Goal: Information Seeking & Learning: Learn about a topic

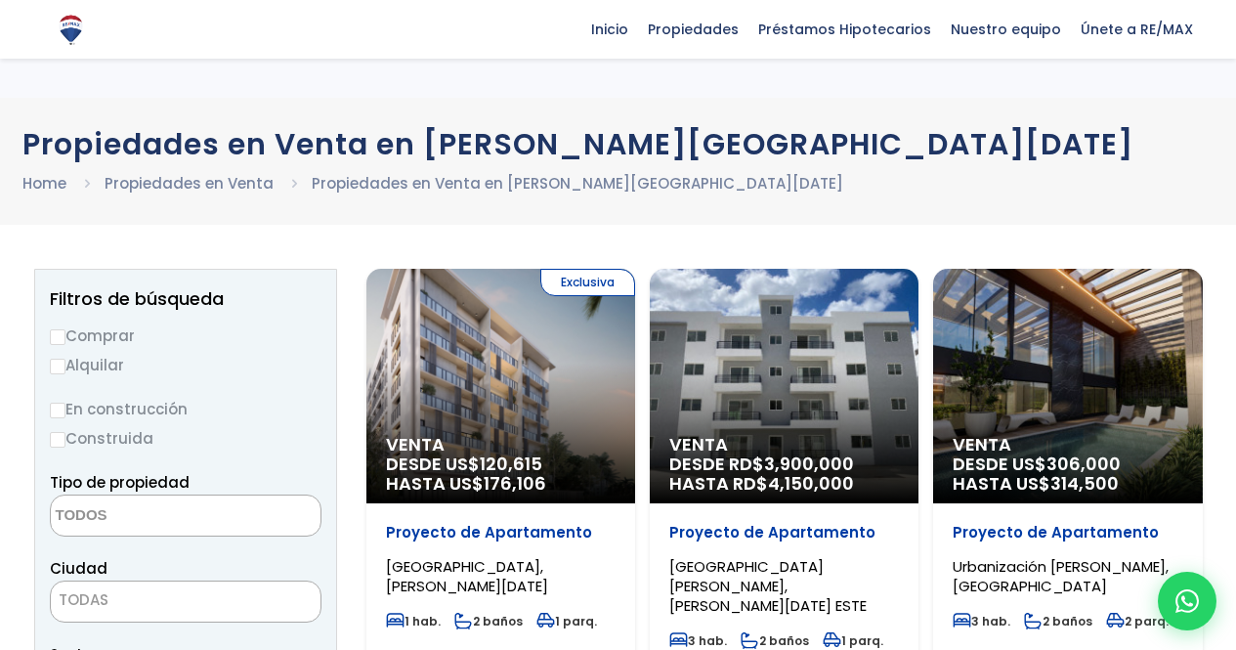
select select
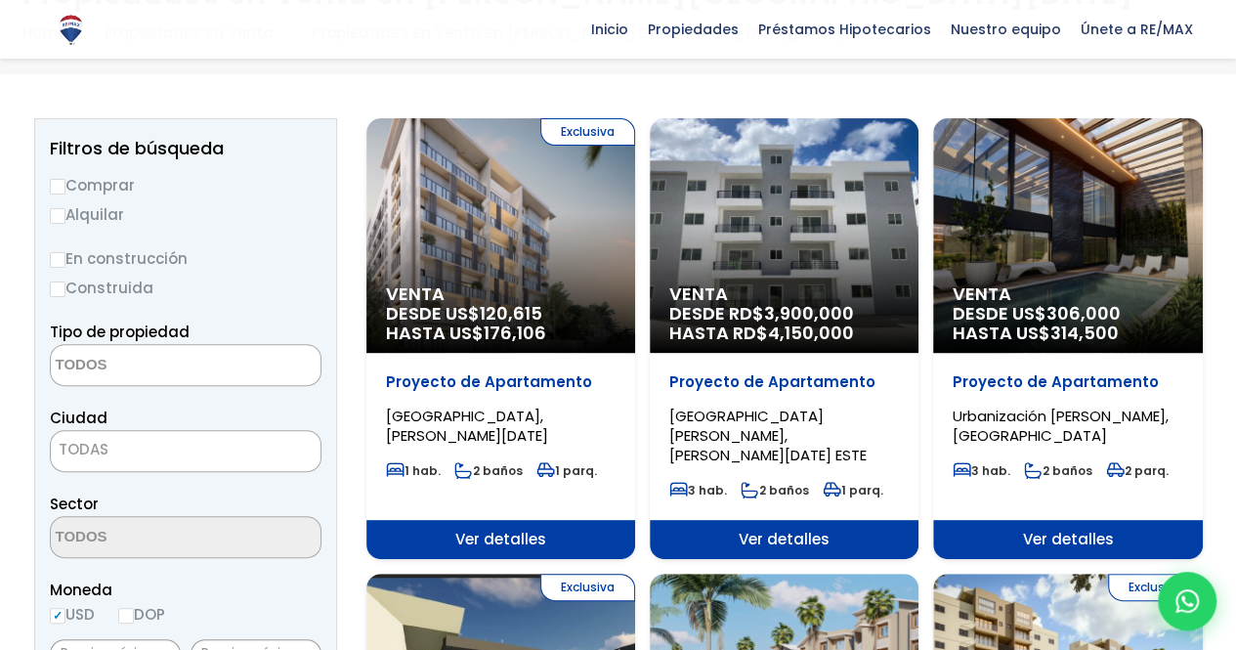
scroll to position [195, 0]
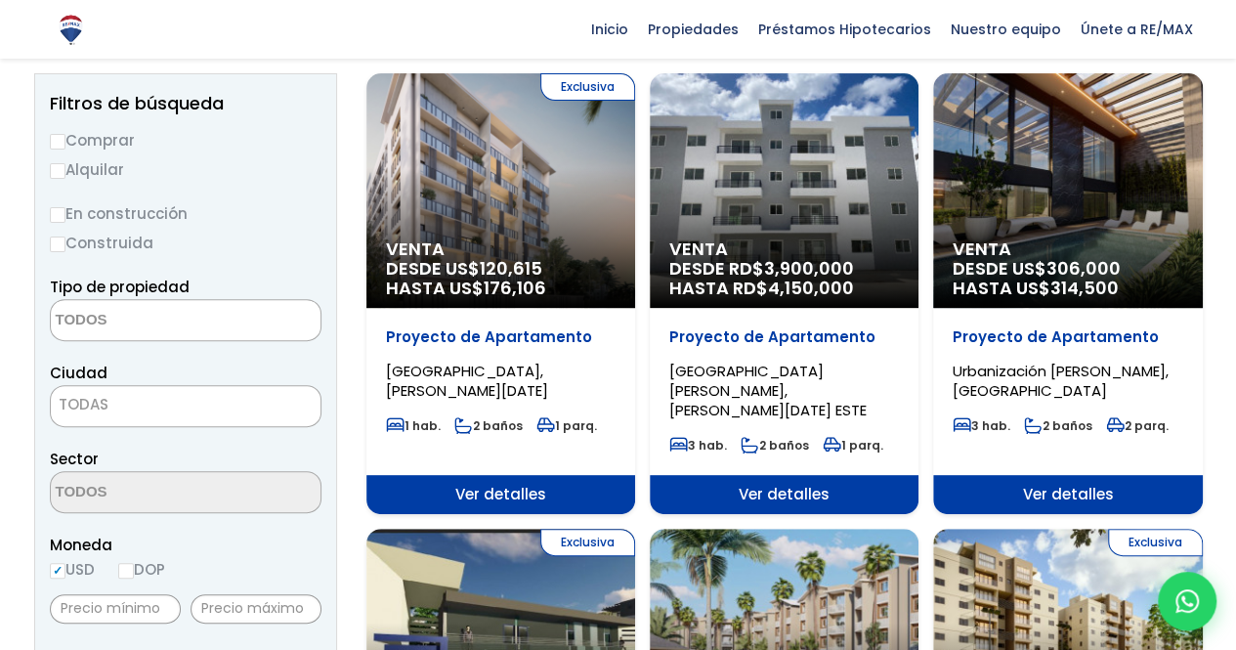
click at [123, 413] on span "TODAS" at bounding box center [186, 404] width 270 height 27
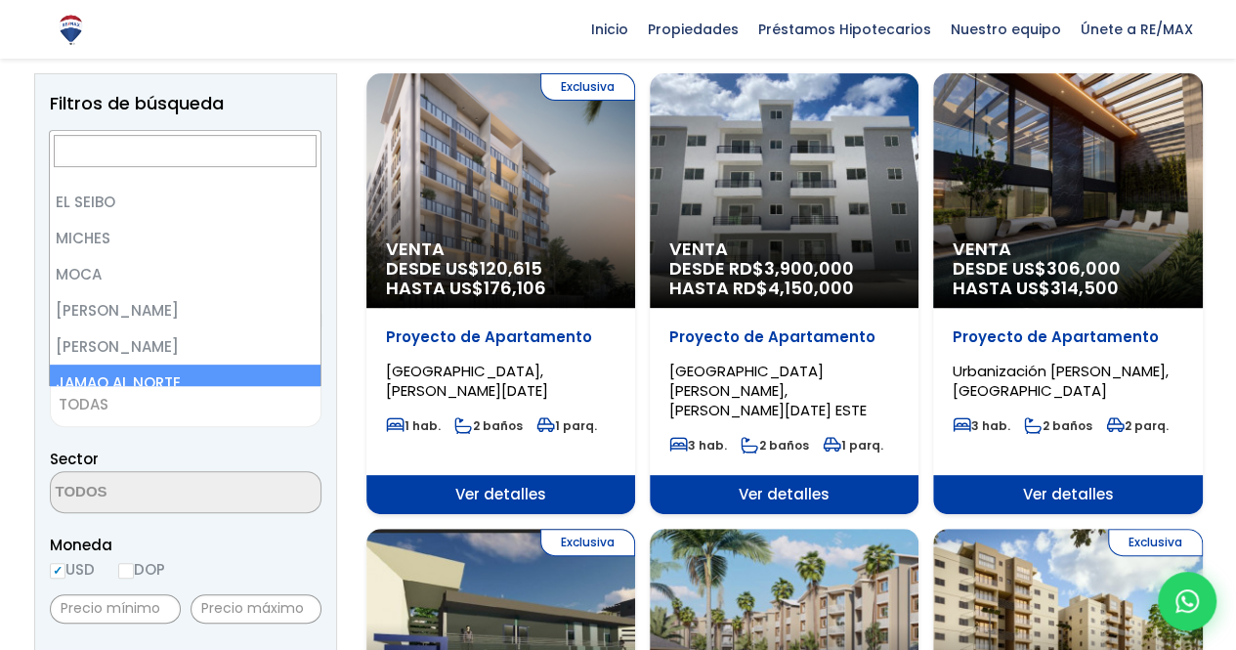
scroll to position [2053, 0]
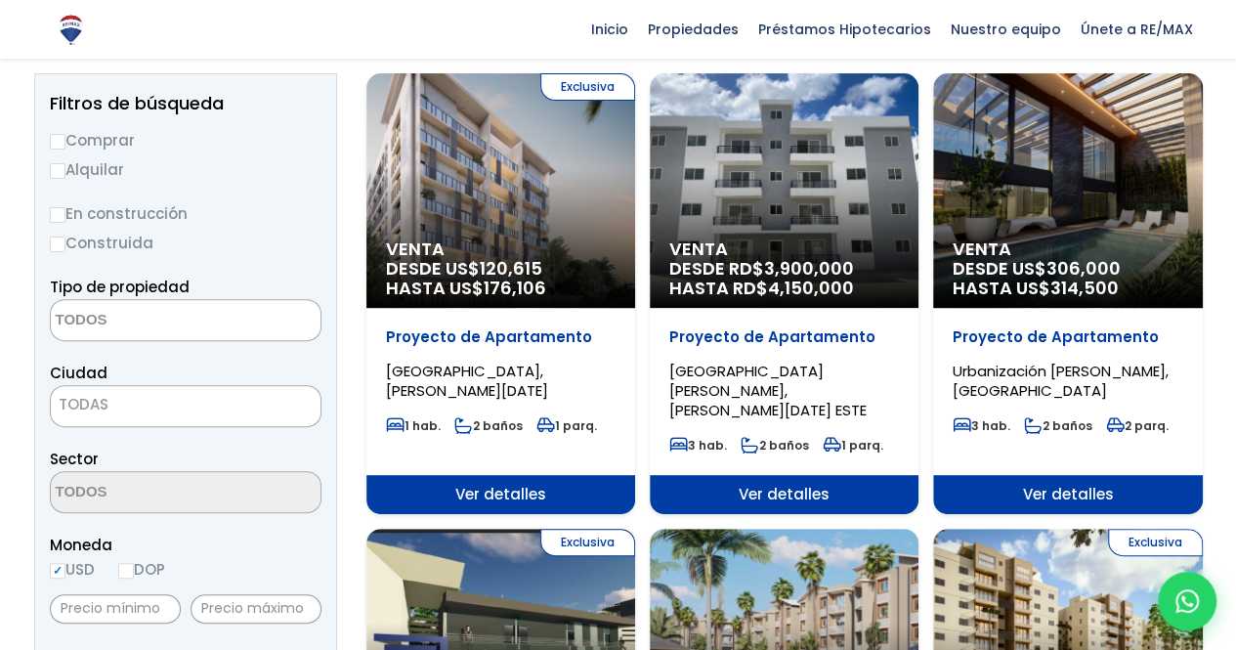
click at [172, 419] on span "TODAS" at bounding box center [186, 406] width 272 height 42
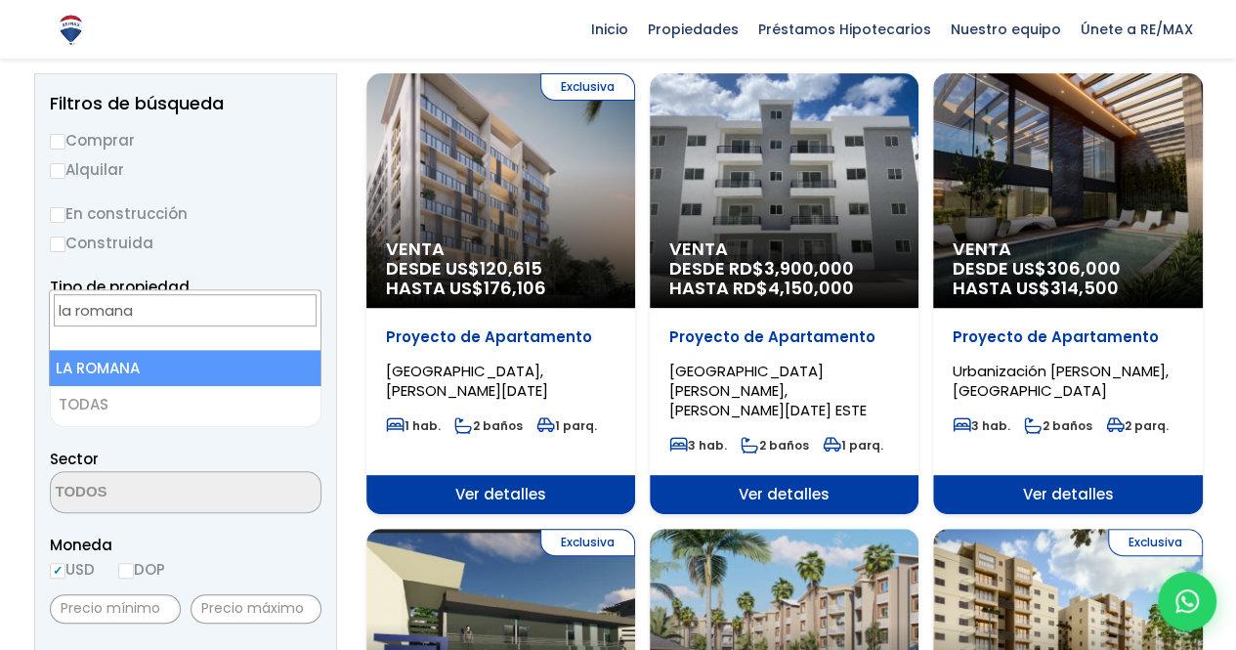
type input "la romana"
select select "60"
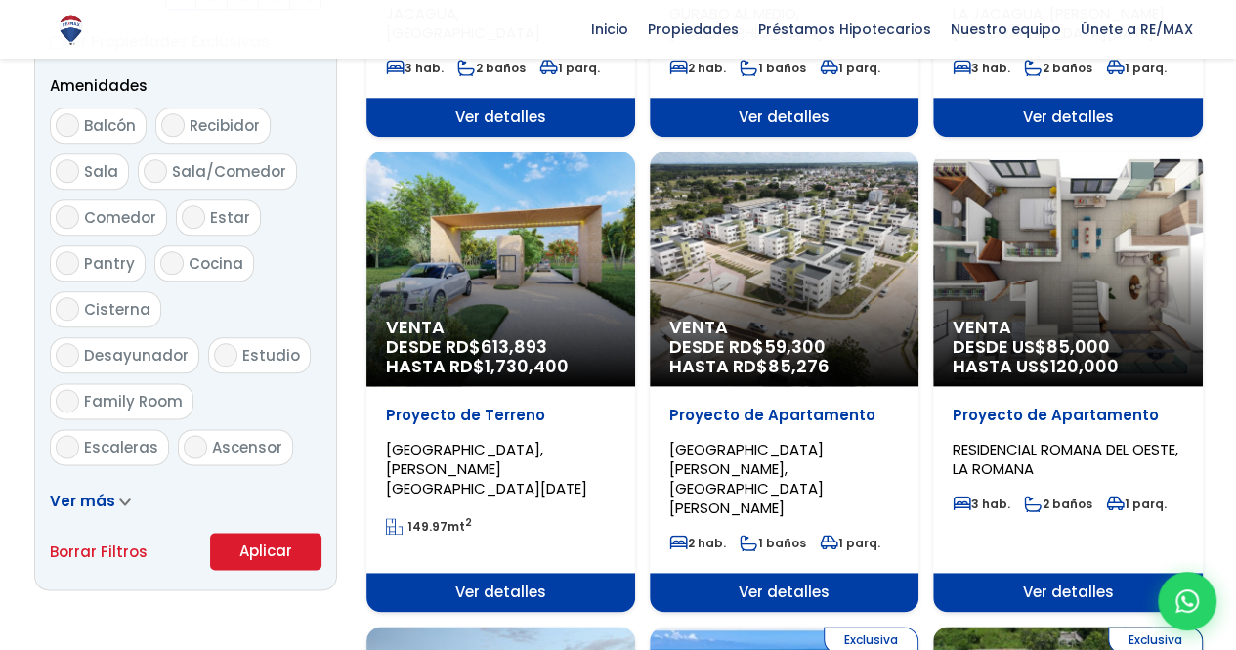
scroll to position [1075, 0]
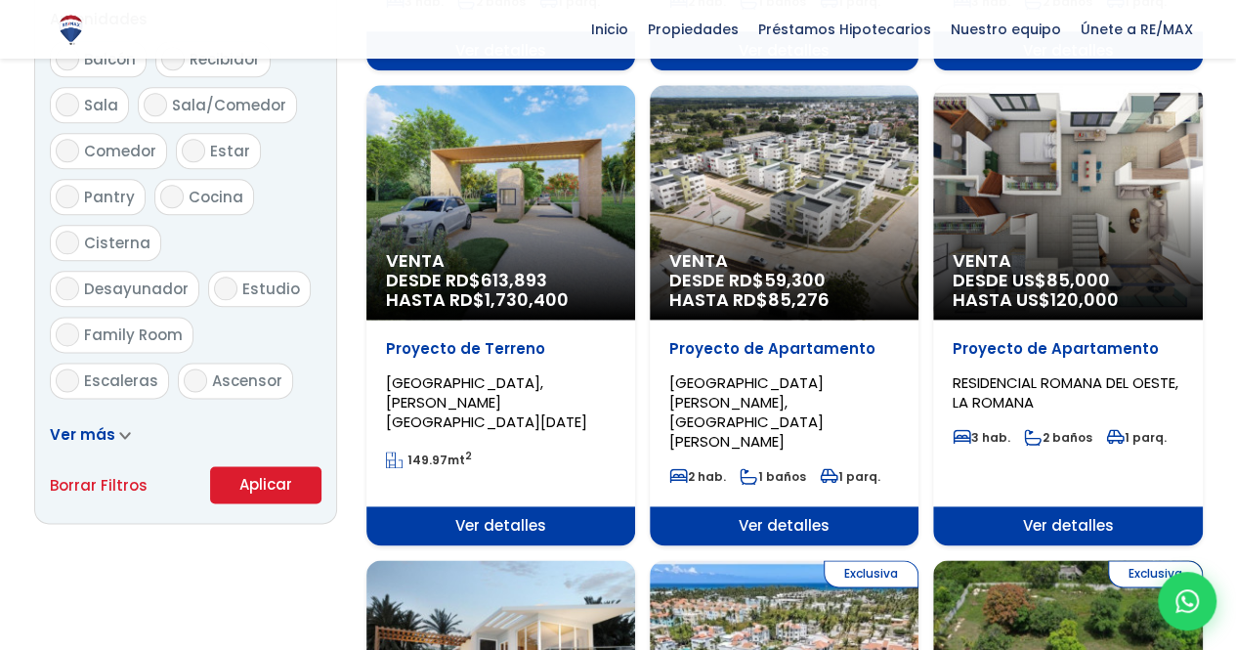
drag, startPoint x: 282, startPoint y: 476, endPoint x: 145, endPoint y: 525, distance: 146.2
click at [282, 476] on button "Aplicar" at bounding box center [265, 484] width 111 height 37
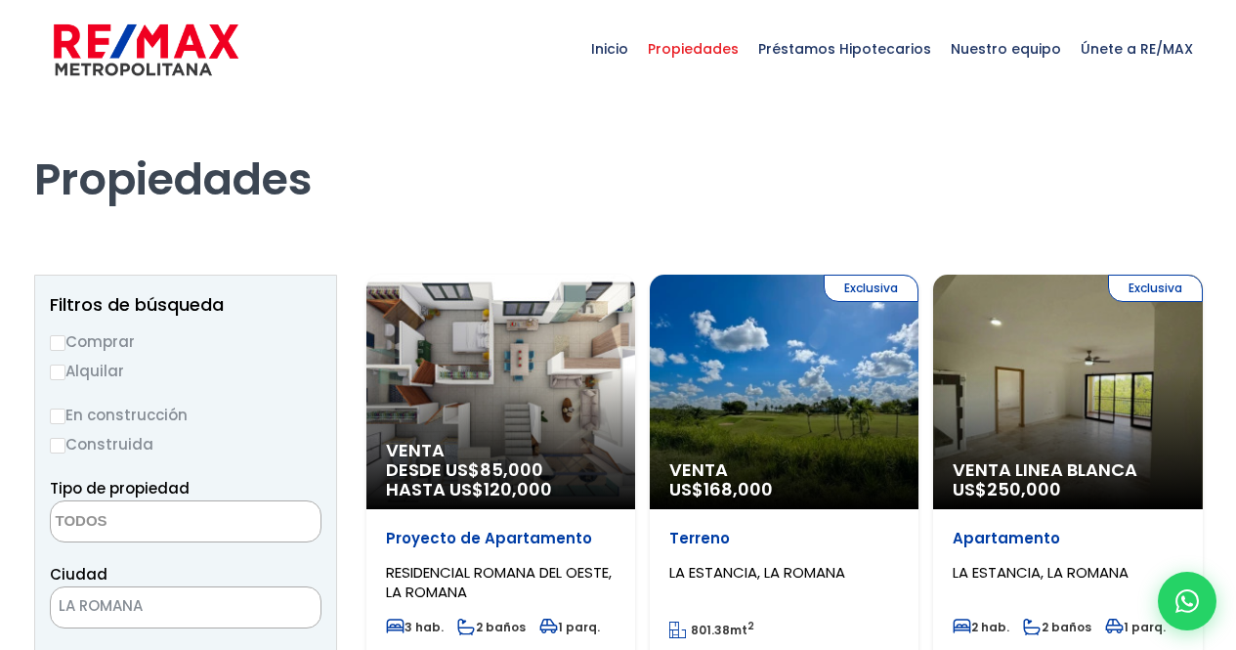
select select
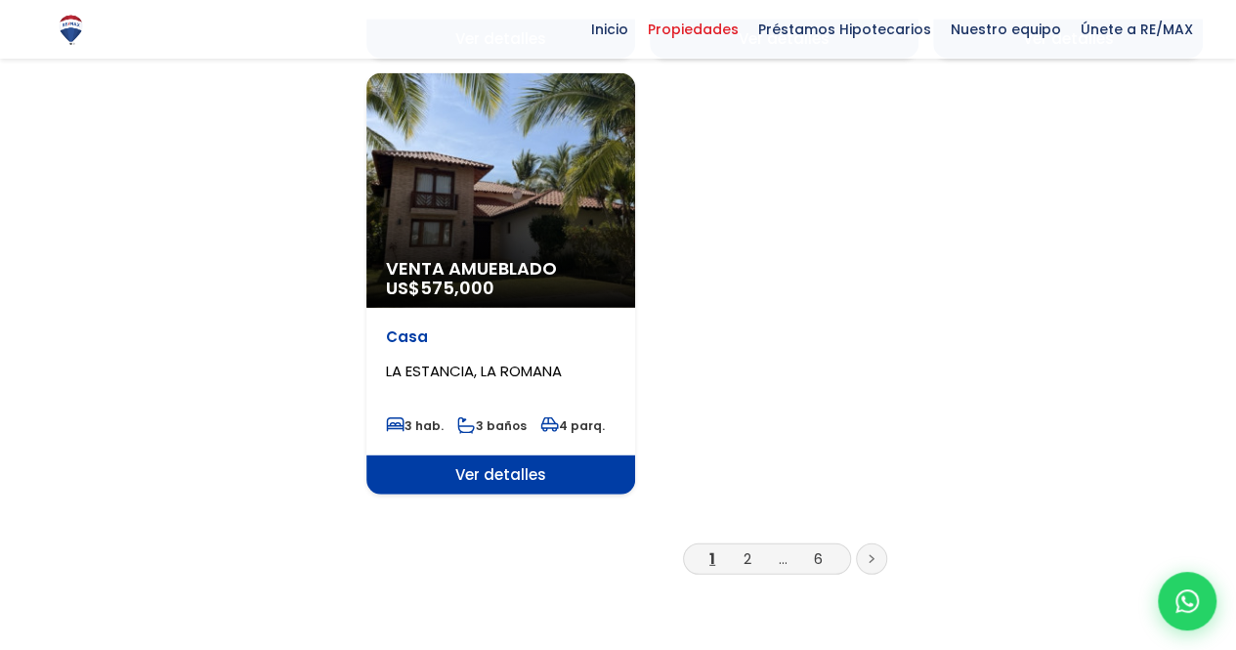
scroll to position [2443, 0]
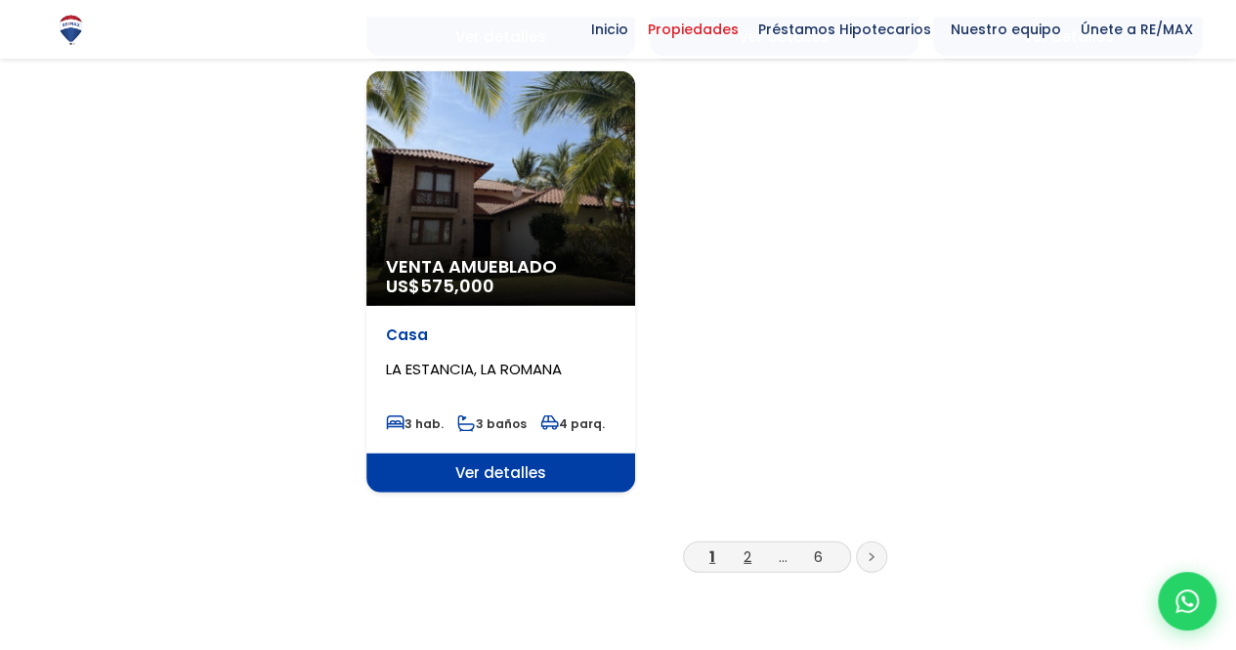
click at [747, 546] on link "2" at bounding box center [748, 556] width 8 height 21
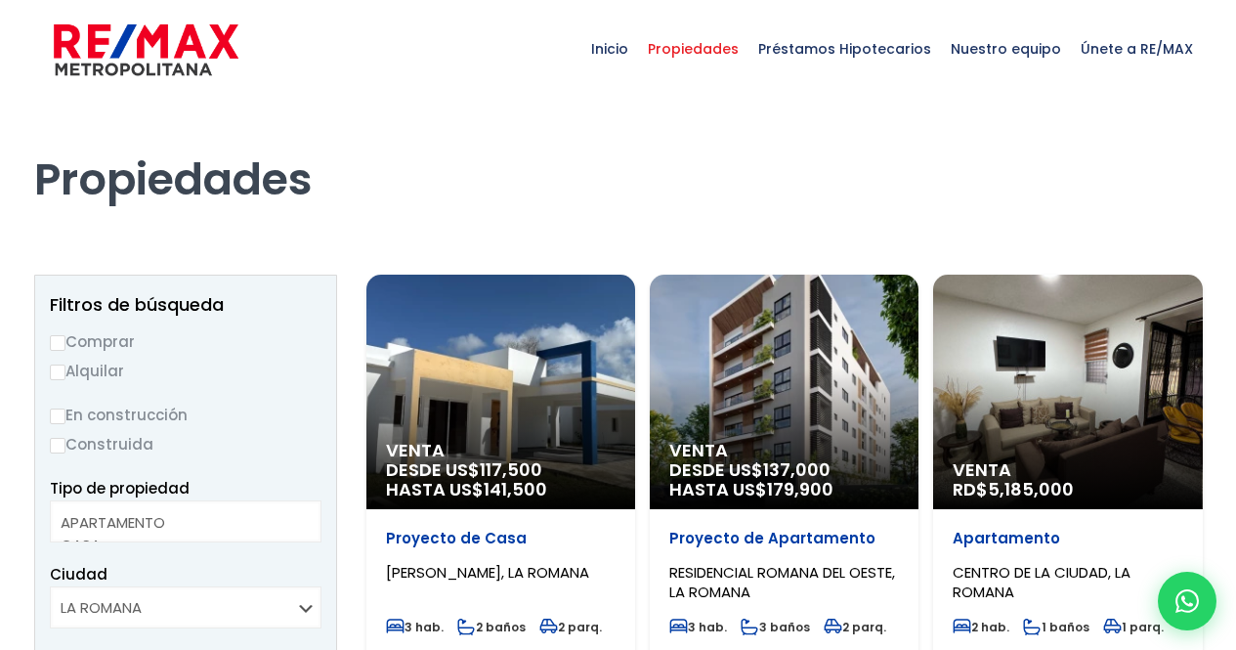
select select
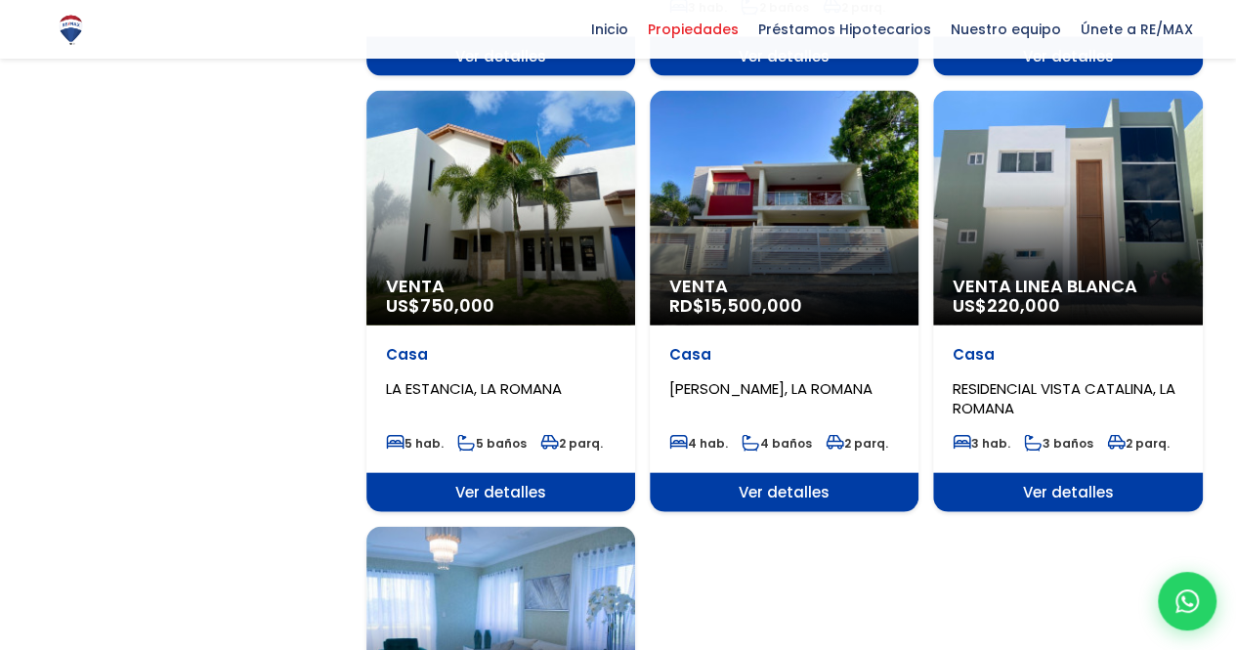
scroll to position [2443, 0]
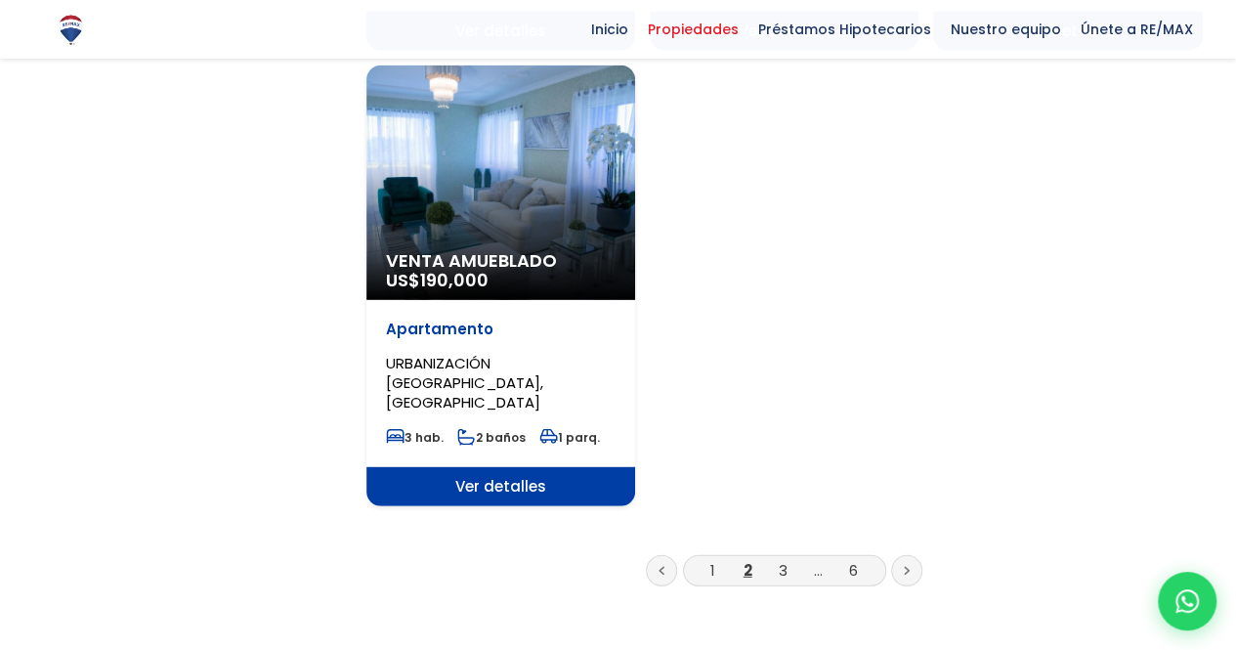
click at [776, 558] on li "3" at bounding box center [782, 570] width 31 height 24
click at [784, 560] on link "3" at bounding box center [783, 570] width 9 height 21
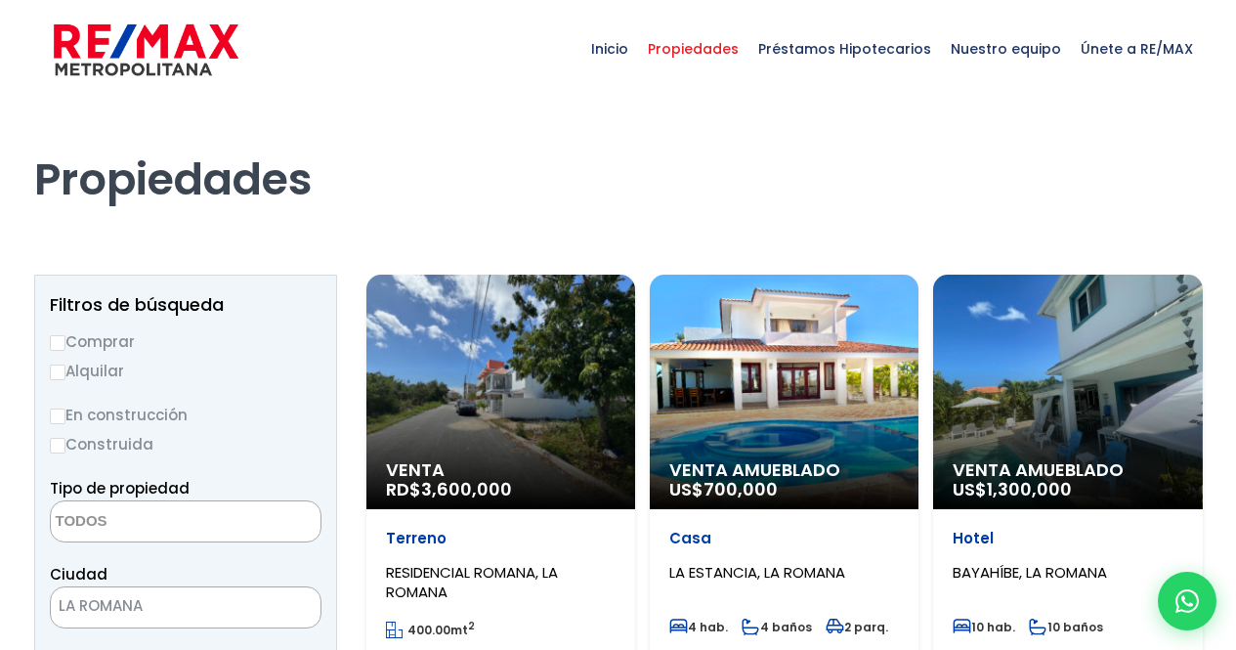
select select
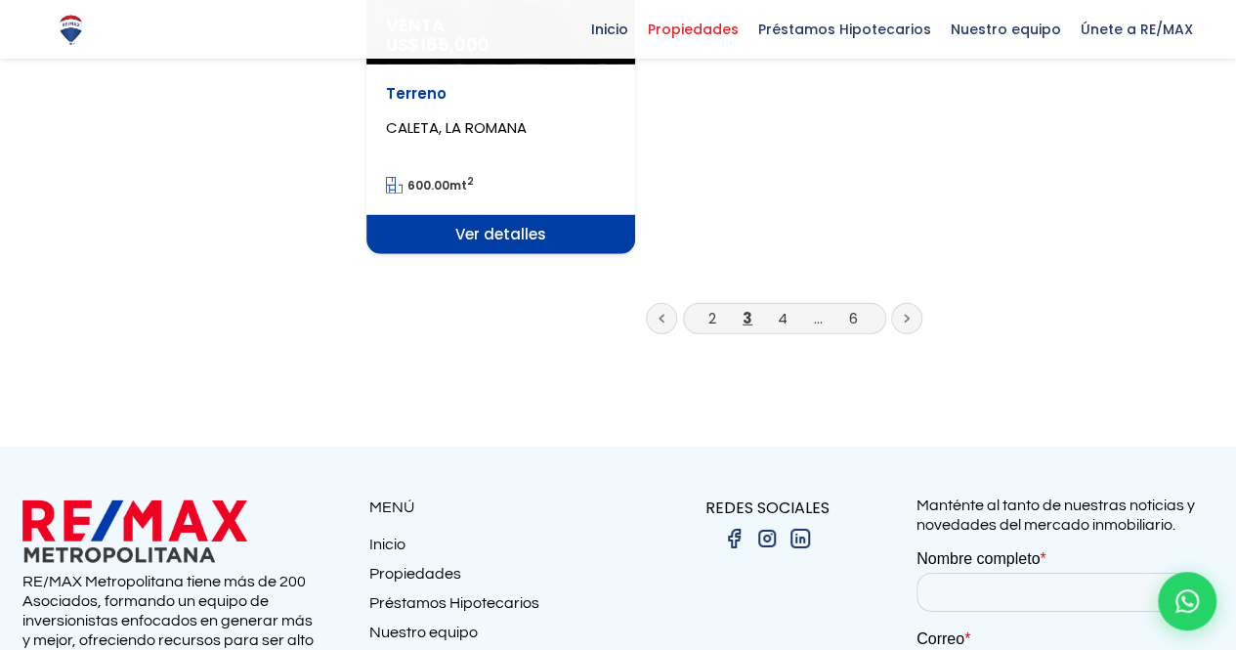
scroll to position [2737, 0]
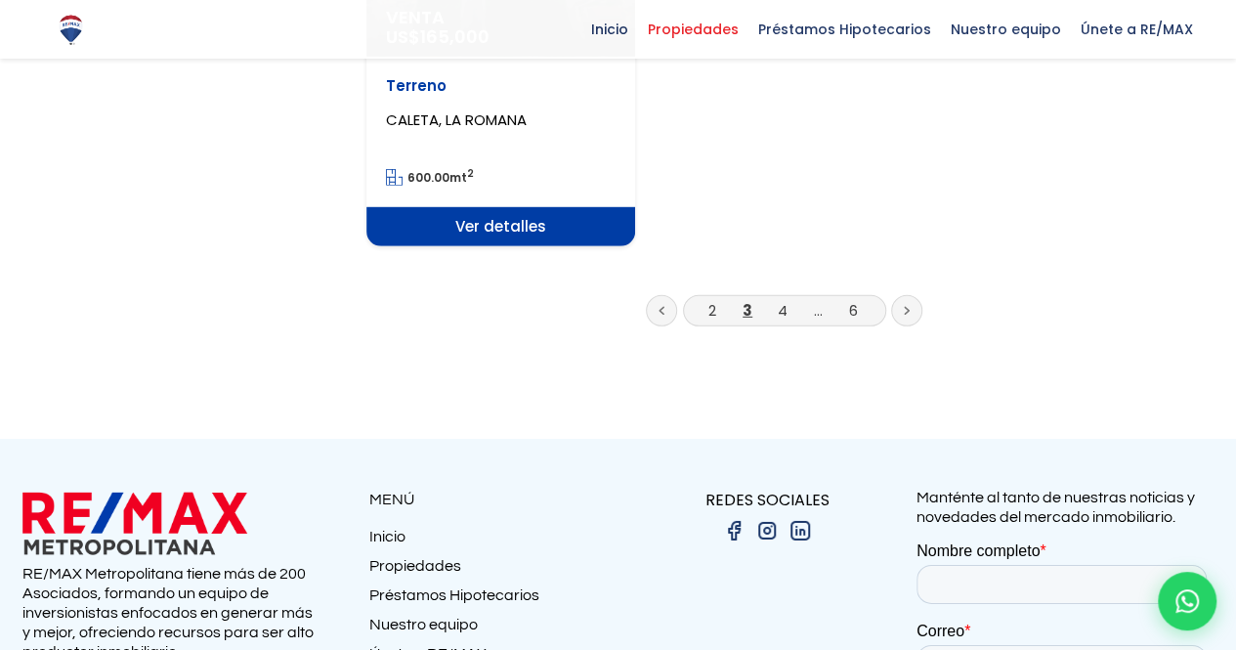
click at [774, 298] on li "4" at bounding box center [782, 310] width 31 height 24
click at [780, 300] on link "4" at bounding box center [783, 310] width 10 height 21
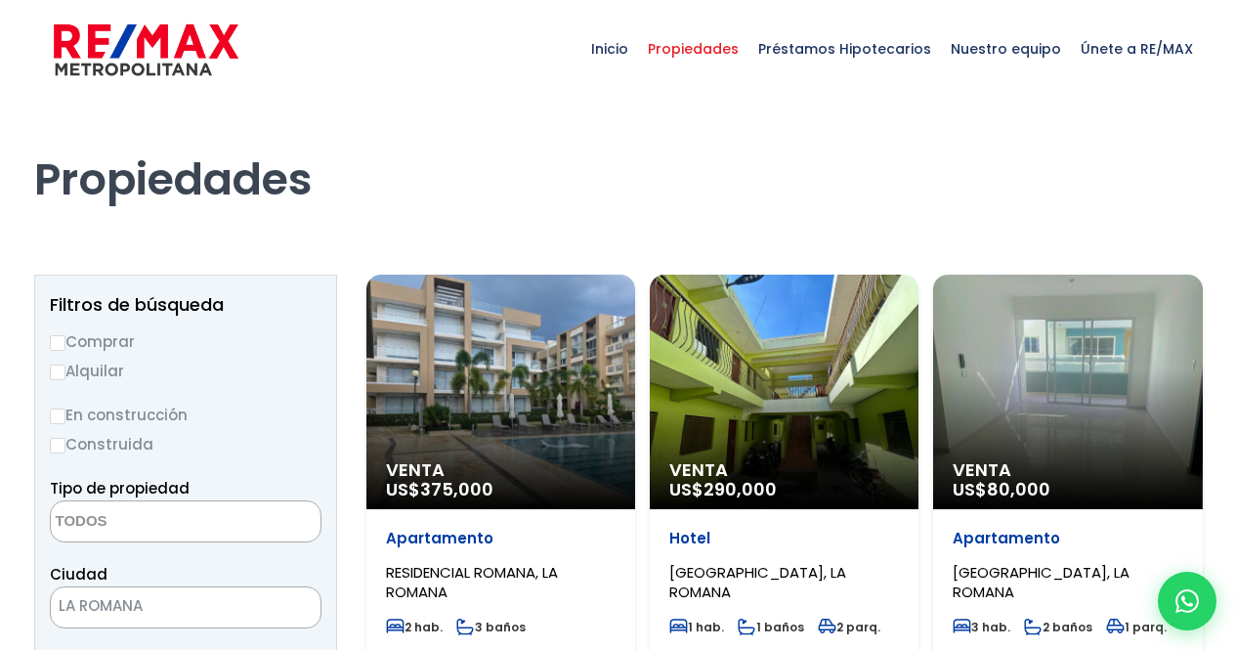
select select
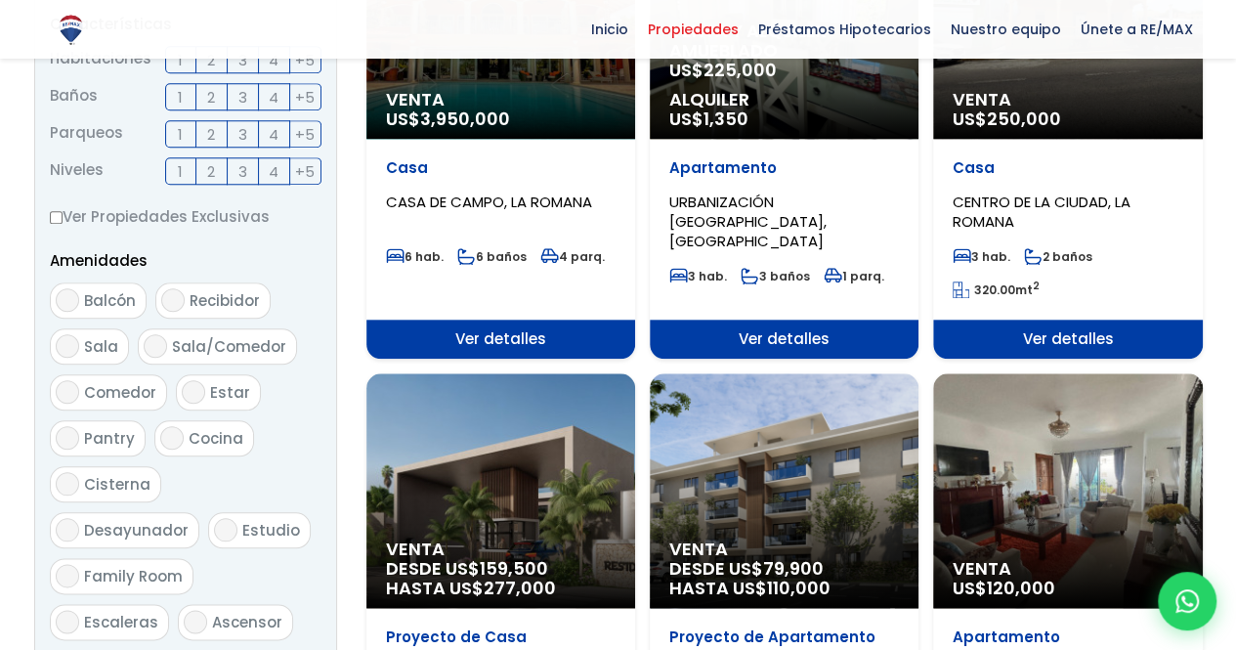
scroll to position [705, 0]
